Goal: Navigation & Orientation: Find specific page/section

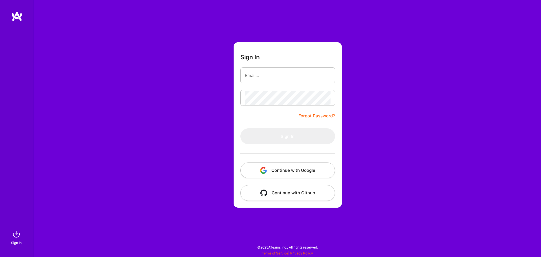
click at [283, 173] on button "Continue with Google" at bounding box center [287, 170] width 95 height 16
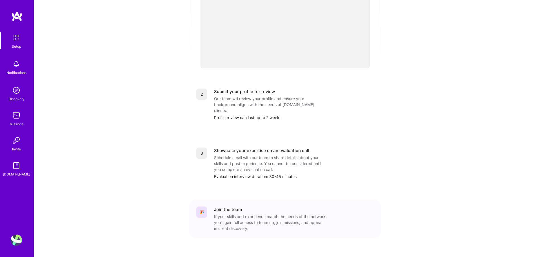
scroll to position [172, 0]
click at [23, 98] on div "Discovery" at bounding box center [16, 99] width 16 height 6
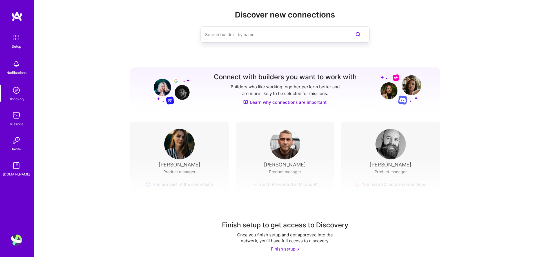
scroll to position [13, 0]
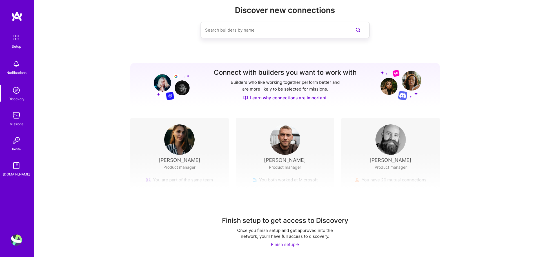
click at [22, 122] on div "Missions" at bounding box center [17, 124] width 14 height 6
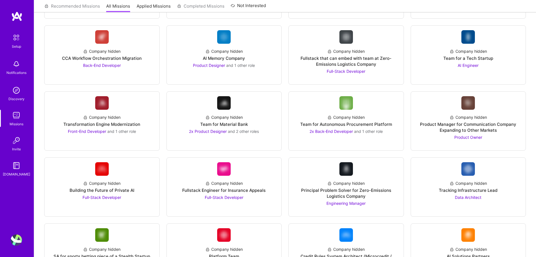
scroll to position [451, 0]
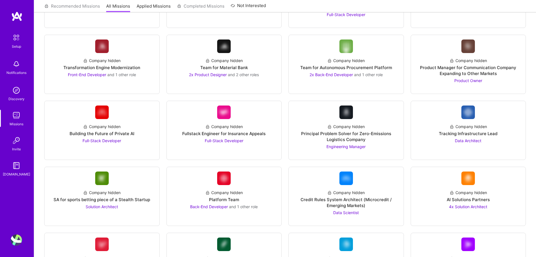
click at [19, 64] on img at bounding box center [16, 63] width 11 height 11
click at [19, 41] on img at bounding box center [16, 38] width 12 height 12
